Goal: Task Accomplishment & Management: Use online tool/utility

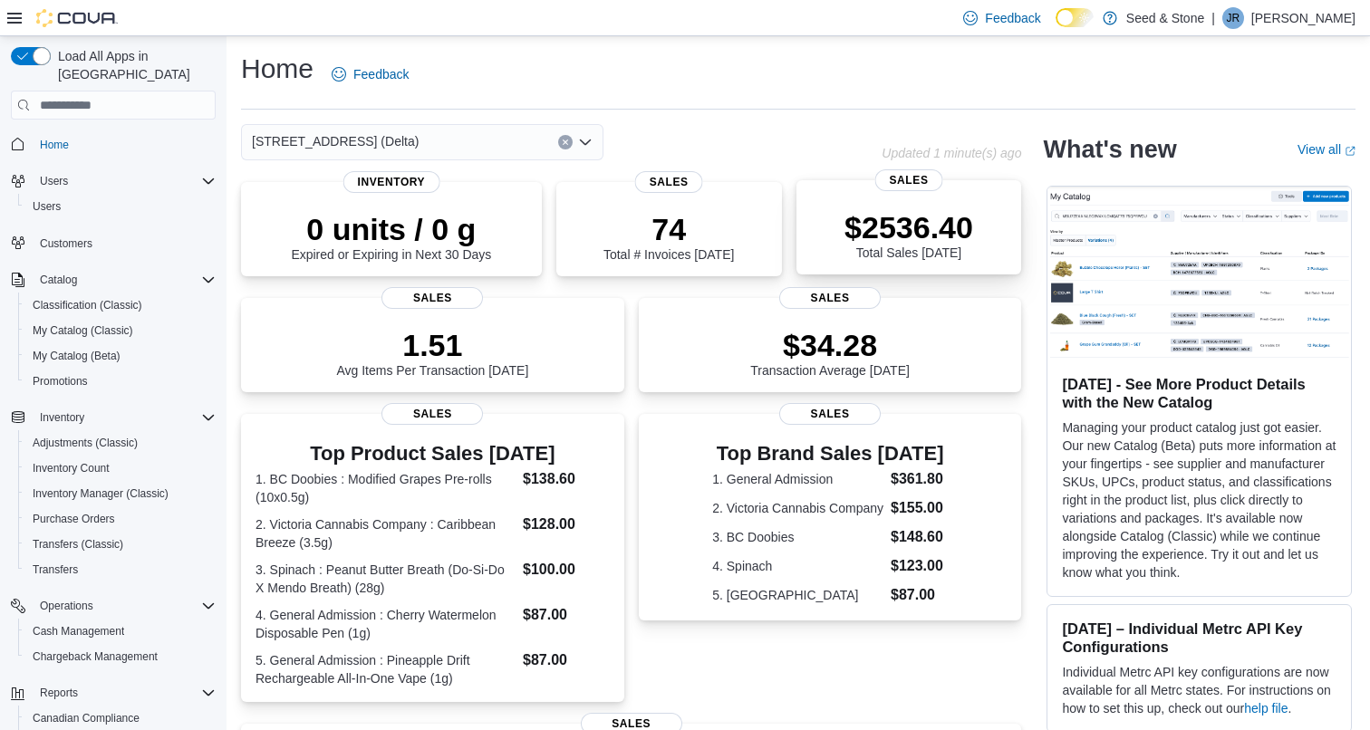
click at [876, 226] on p "$2536.40" at bounding box center [908, 227] width 129 height 36
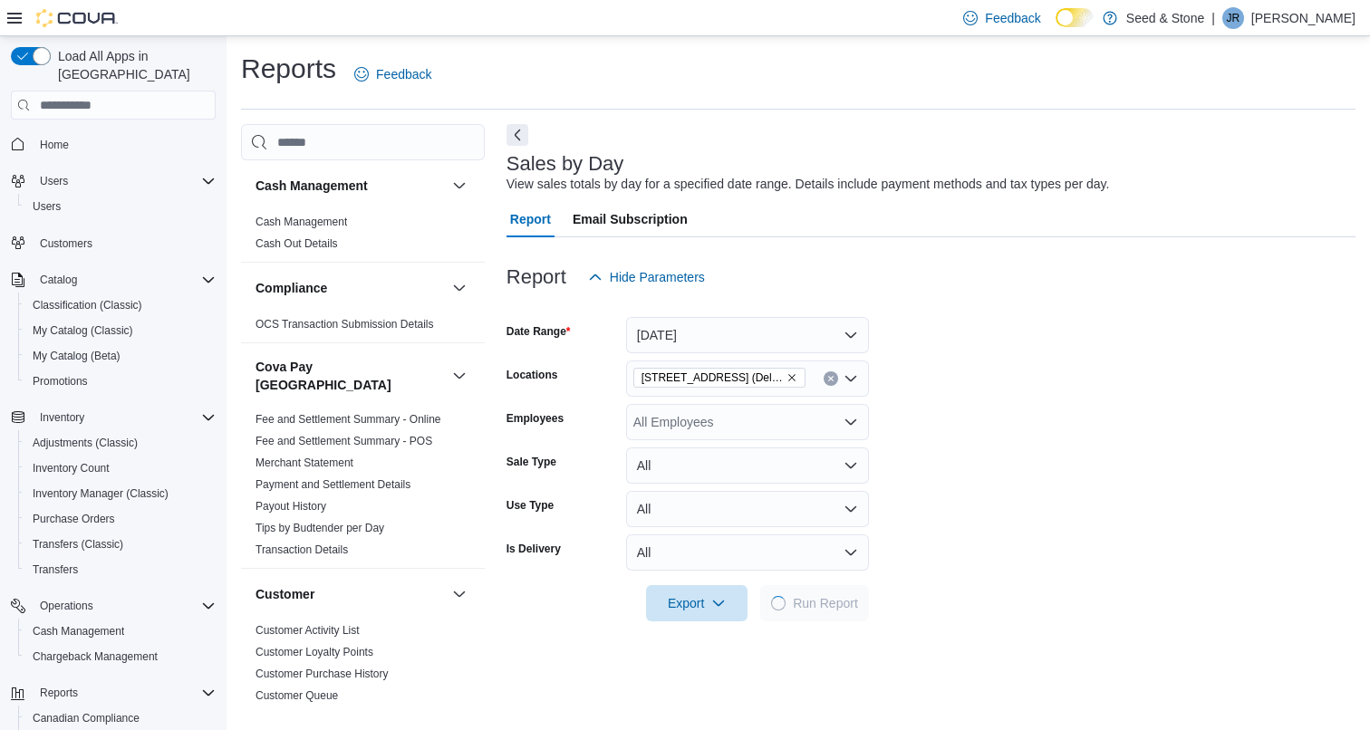
scroll to position [41, 0]
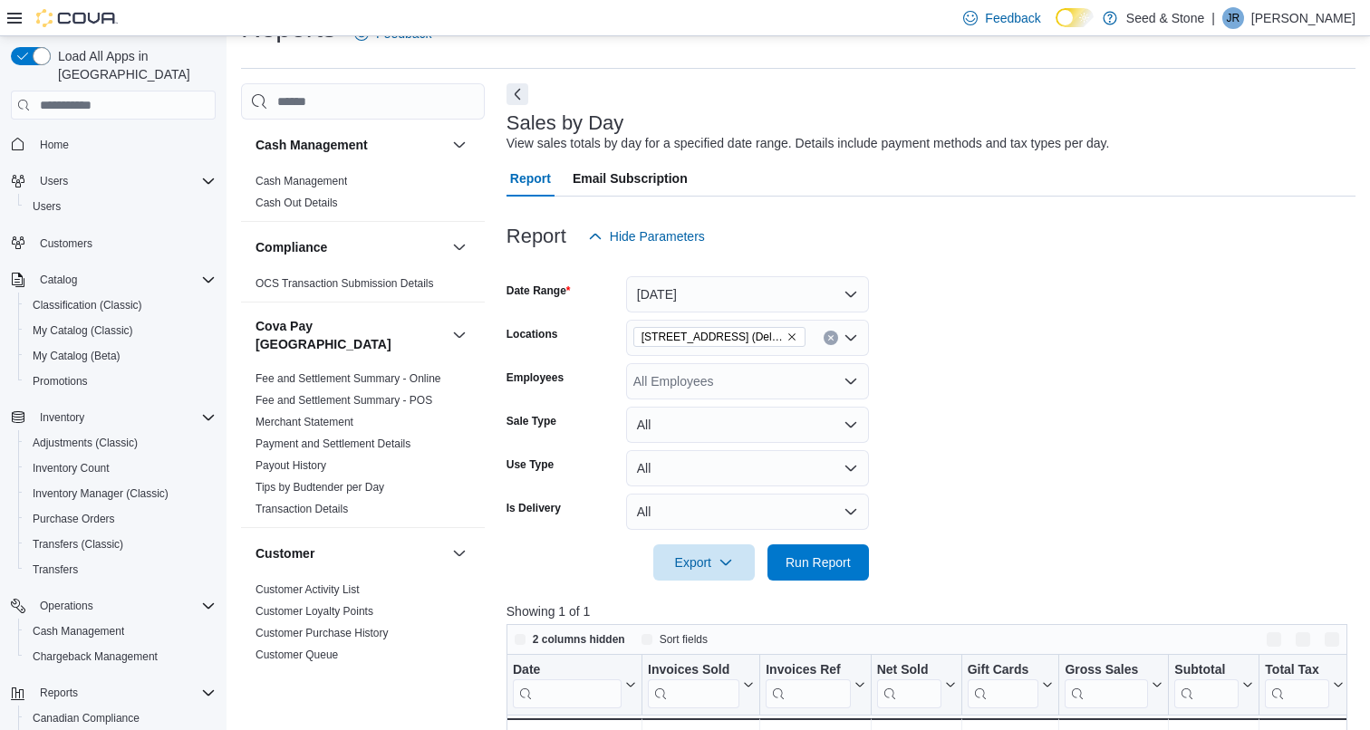
click at [704, 288] on button "Today" at bounding box center [747, 294] width 243 height 36
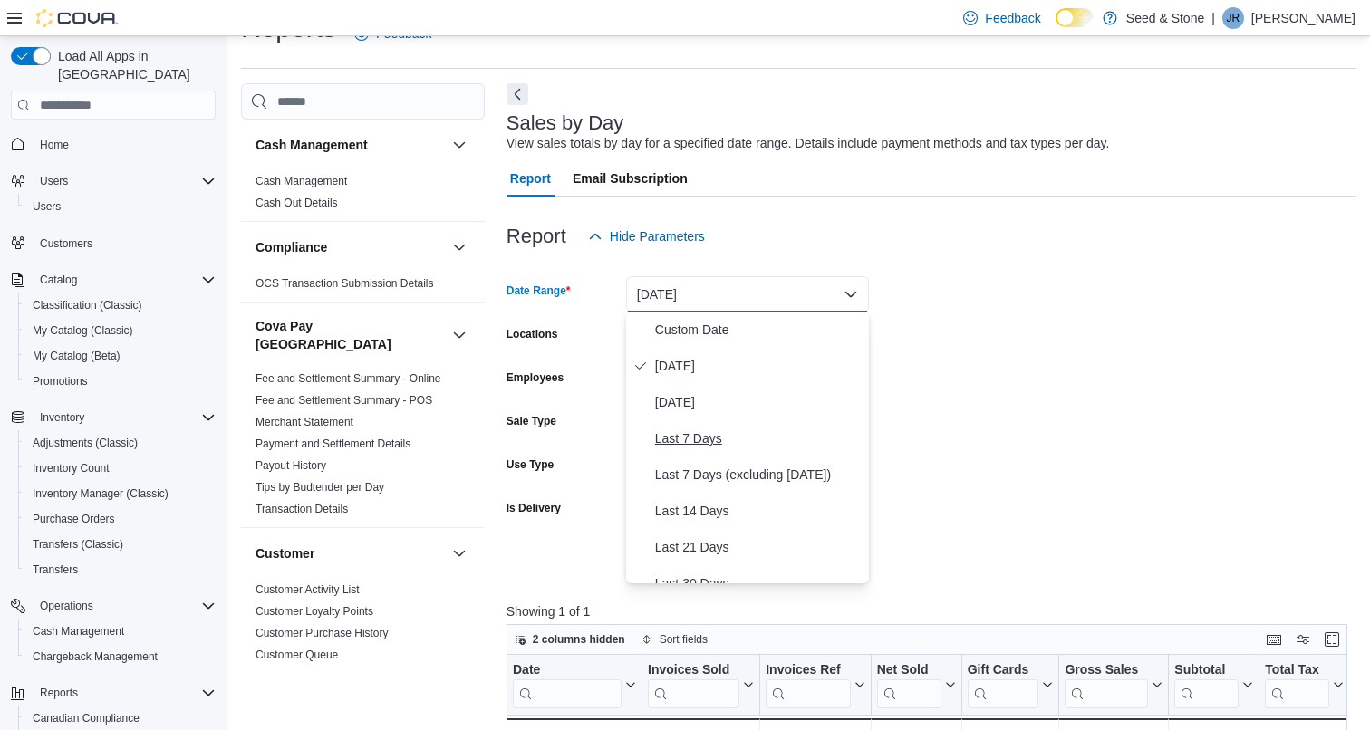
click at [669, 433] on span "Last 7 Days" at bounding box center [758, 439] width 207 height 22
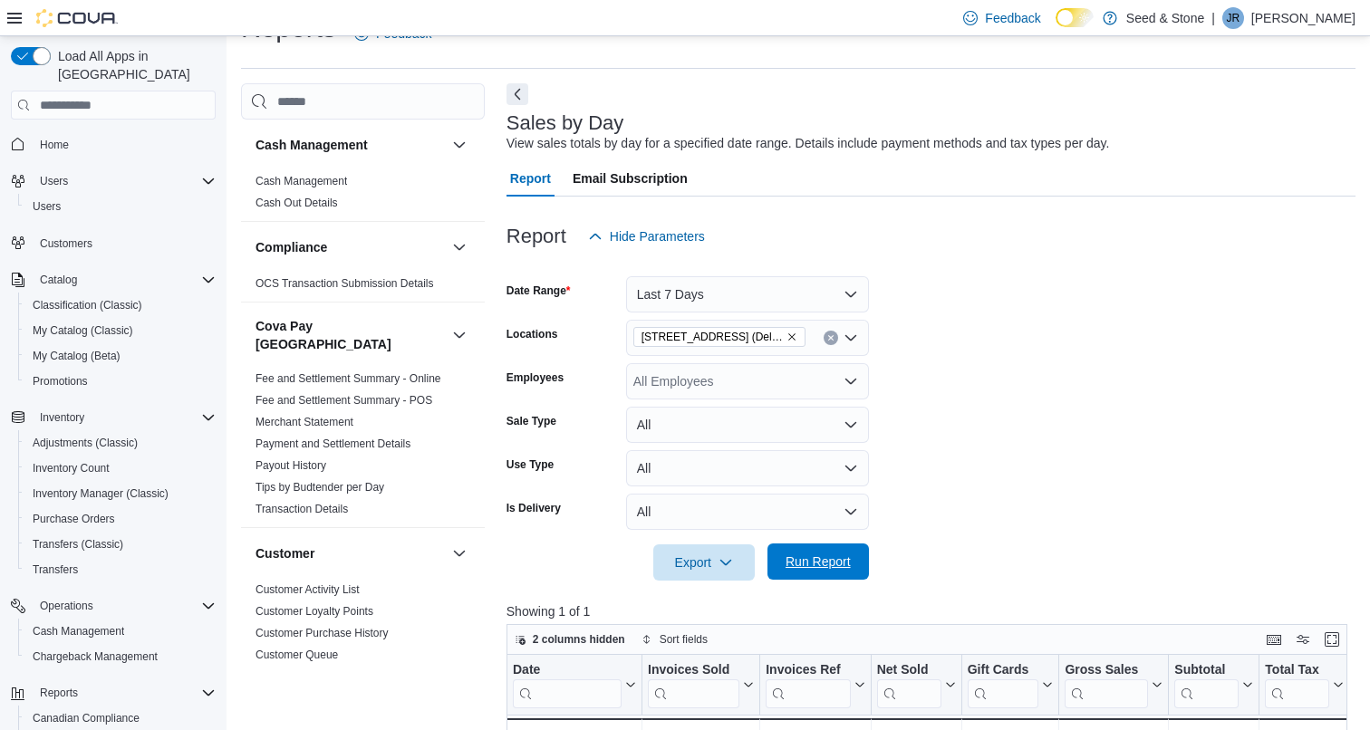
click at [805, 558] on span "Run Report" at bounding box center [817, 562] width 65 height 18
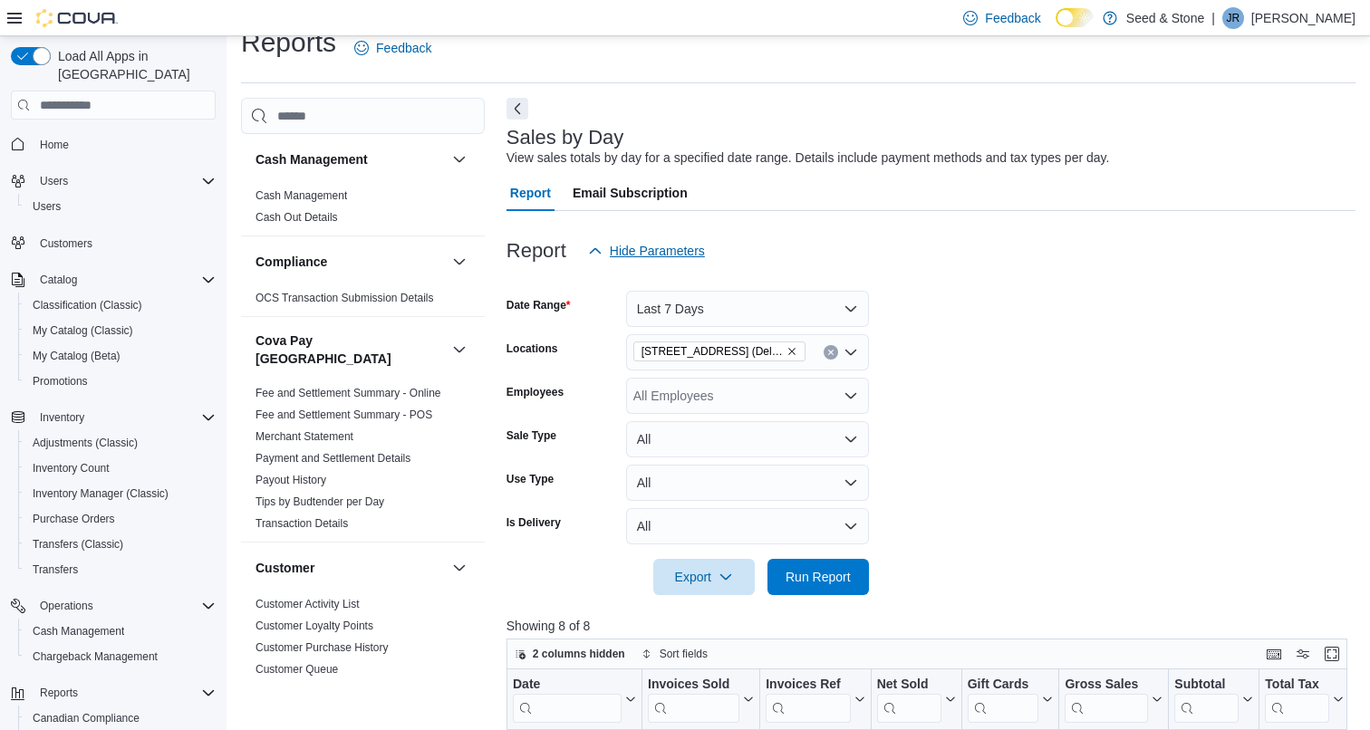
scroll to position [8, 0]
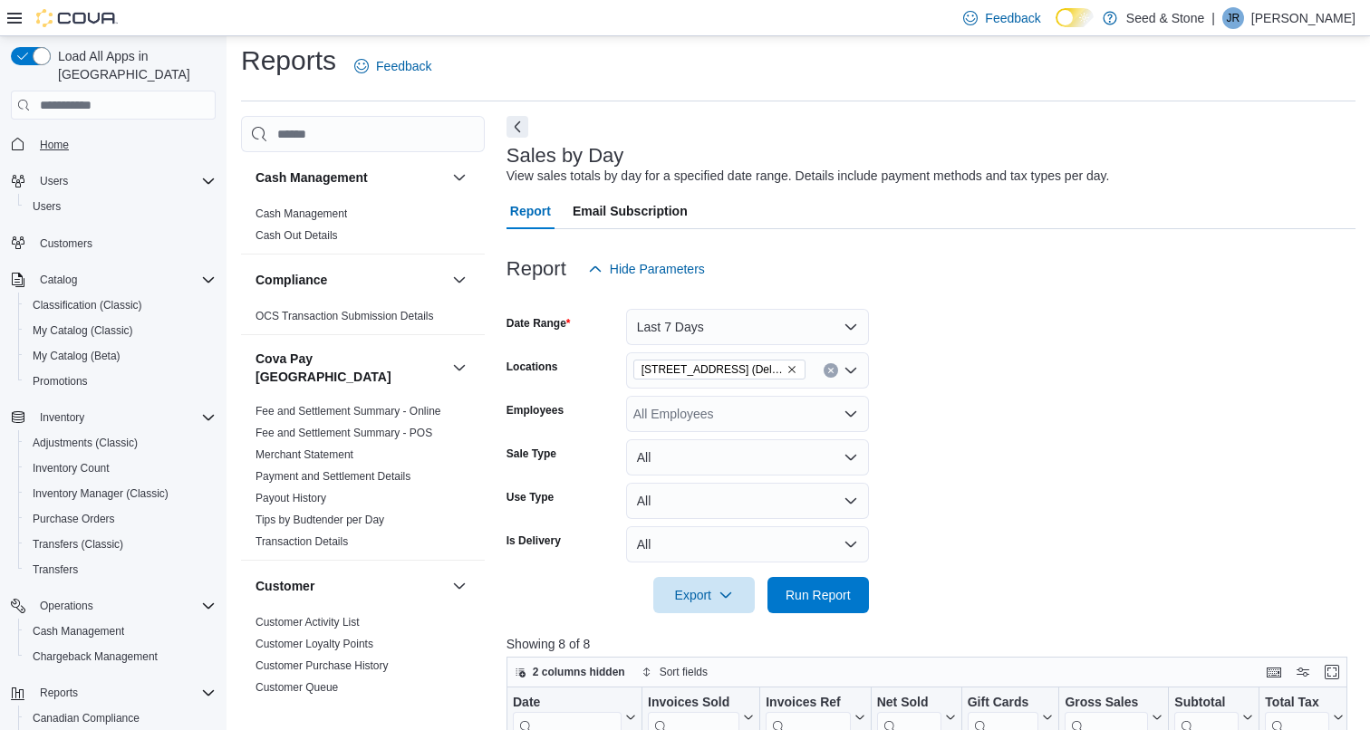
click at [52, 134] on span "Home" at bounding box center [54, 145] width 29 height 22
